Goal: Navigation & Orientation: Go to known website

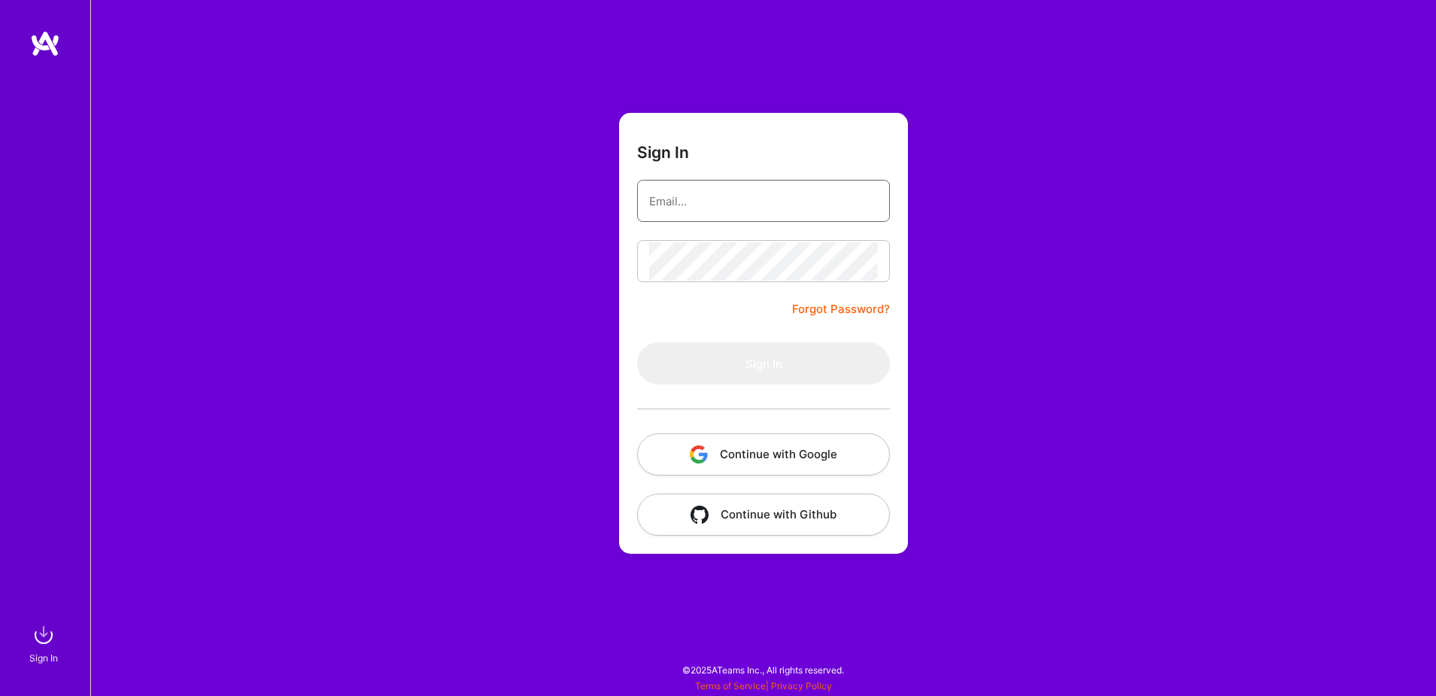
type input "[EMAIL_ADDRESS][DOMAIN_NAME]"
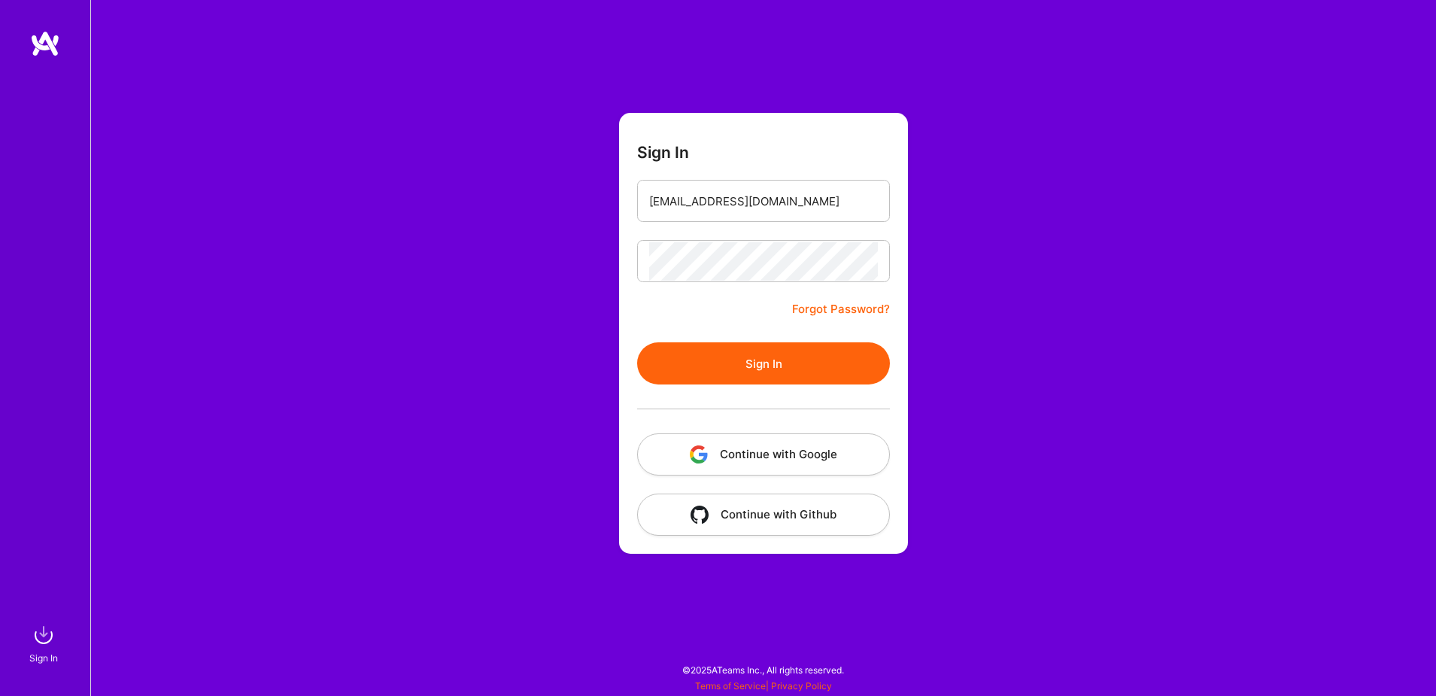
click at [827, 444] on button "Continue with Google" at bounding box center [763, 454] width 253 height 42
